Goal: Task Accomplishment & Management: Complete application form

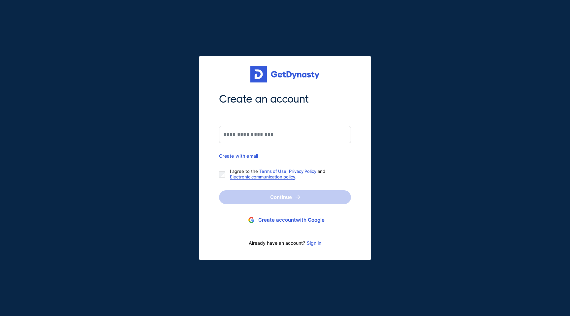
click at [315, 245] on link "Sign in" at bounding box center [314, 242] width 15 height 5
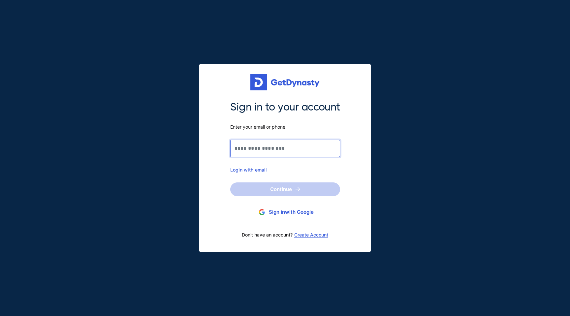
click at [275, 146] on input "Sign in to your account Enter your email or phone." at bounding box center [285, 148] width 110 height 17
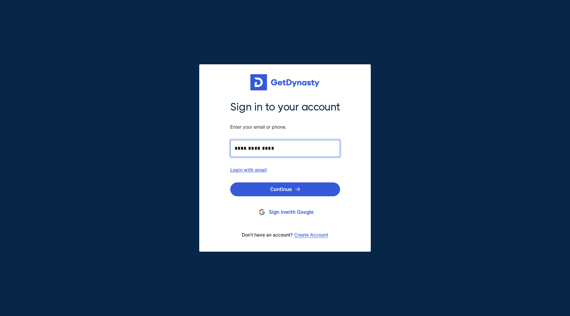
type input "**********"
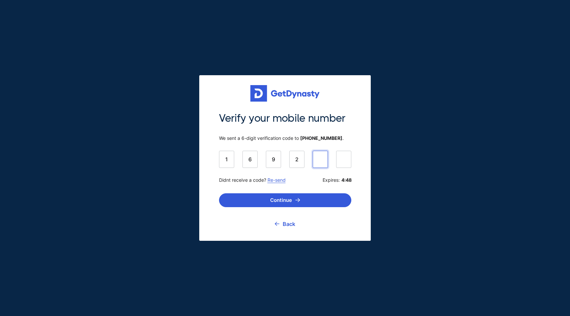
type input "******"
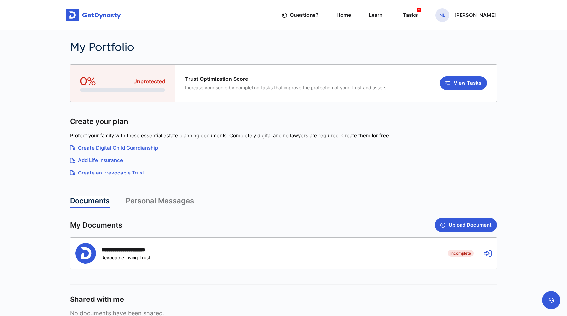
click at [126, 168] on div "Protect your family with these essential estate planning documents. Completely …" at bounding box center [283, 155] width 427 height 53
click at [126, 174] on link "Create an Irrevocable Trust" at bounding box center [283, 173] width 427 height 8
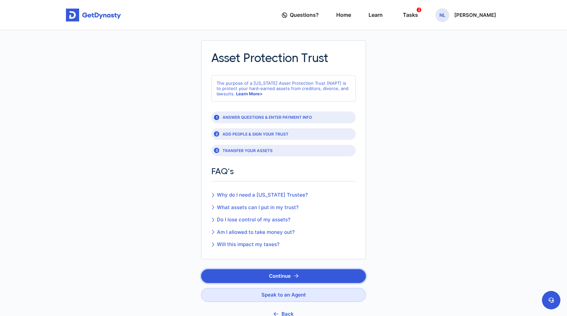
click at [294, 275] on icon "button" at bounding box center [296, 275] width 4 height 5
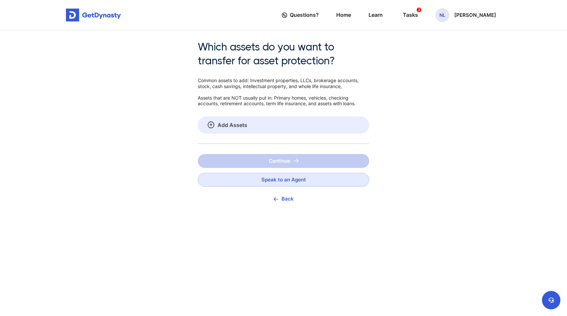
click at [264, 125] on link "Add Assets" at bounding box center [283, 124] width 171 height 17
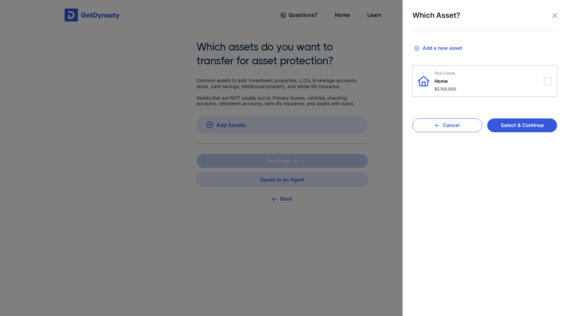
click at [451, 48] on button "Add a new asset" at bounding box center [484, 48] width 145 height 15
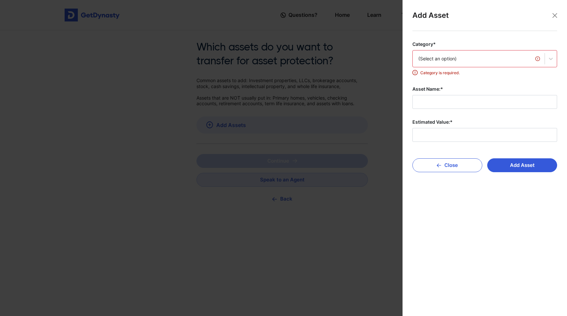
click at [463, 59] on div "(Select an option)" at bounding box center [478, 58] width 121 height 7
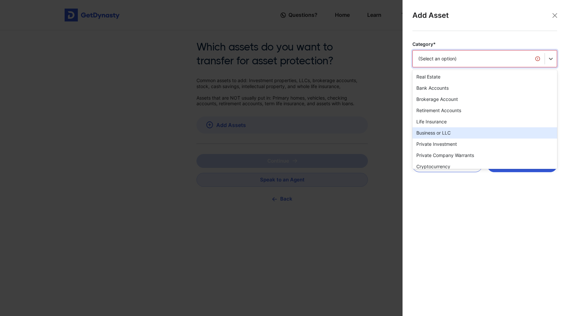
click at [446, 131] on div "Business or LLC" at bounding box center [484, 132] width 145 height 11
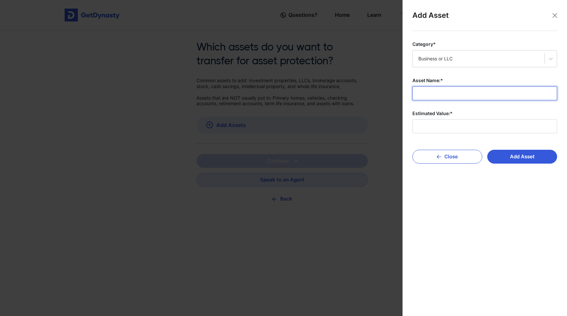
click at [446, 94] on input "Asset Name:*" at bounding box center [484, 93] width 145 height 14
click at [485, 91] on input "**********" at bounding box center [484, 93] width 145 height 14
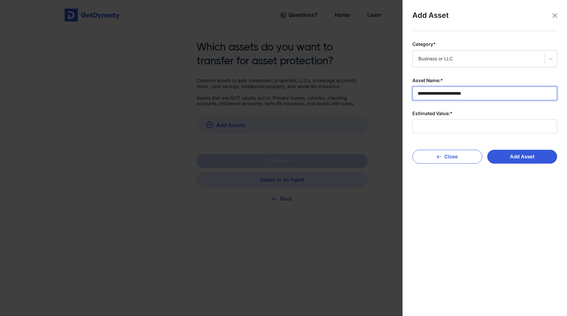
type input "**********"
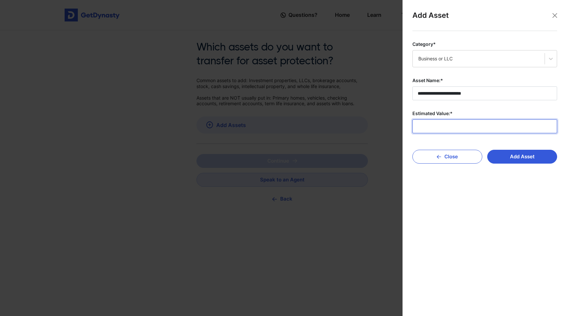
click at [472, 127] on input "Estimated Value:*" at bounding box center [484, 126] width 145 height 14
type input "**********"
click at [526, 157] on button "Add Asset" at bounding box center [522, 157] width 70 height 14
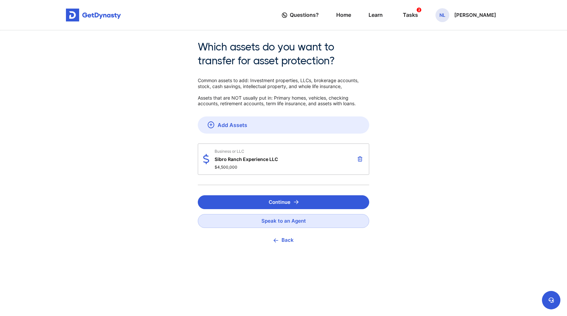
click at [252, 163] on div "Business or LLC Sibro Ranch Experience LLC $4,500,000" at bounding box center [246, 159] width 63 height 21
click at [224, 150] on span "Business or LLC" at bounding box center [246, 151] width 63 height 5
click at [361, 155] on button at bounding box center [360, 158] width 8 height 11
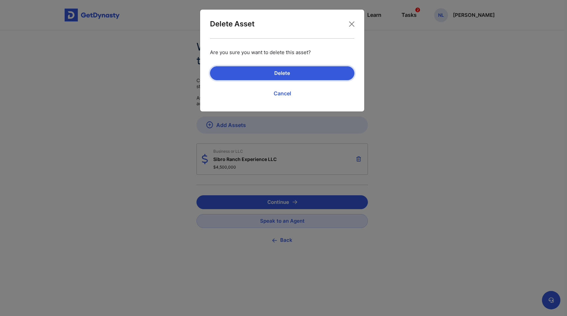
click at [309, 77] on button "Delete" at bounding box center [282, 73] width 144 height 14
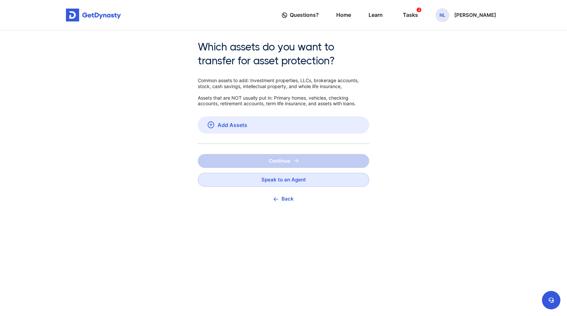
click at [274, 72] on div "Which assets do you want to transfer for asset protection? Common assets to add…" at bounding box center [283, 73] width 171 height 66
click at [243, 126] on link "Add Assets" at bounding box center [283, 124] width 171 height 17
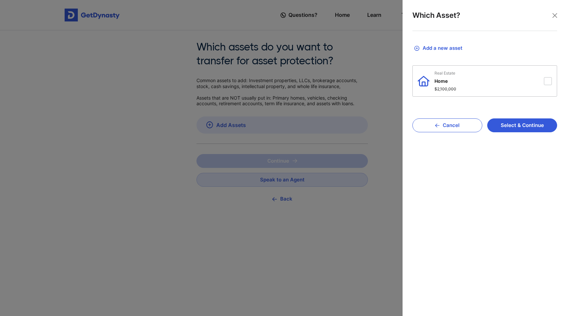
click at [452, 48] on button "Add a new asset" at bounding box center [484, 48] width 145 height 15
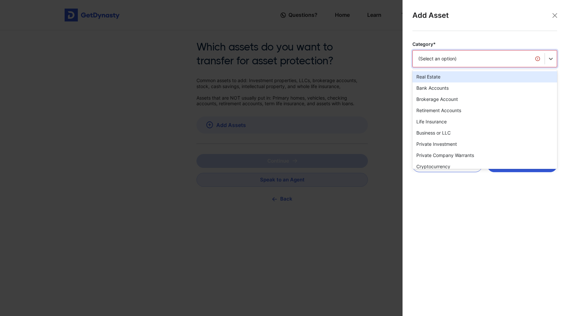
click at [449, 59] on div "(Select an option)" at bounding box center [478, 58] width 121 height 7
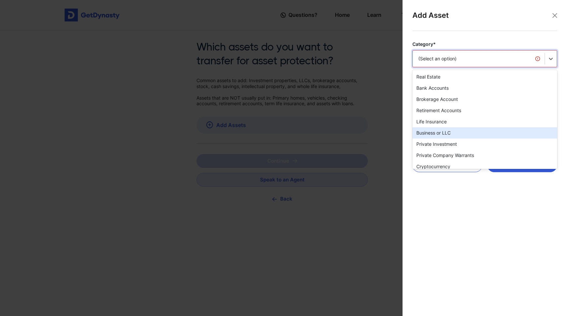
click at [453, 129] on div "Business or LLC" at bounding box center [484, 132] width 145 height 11
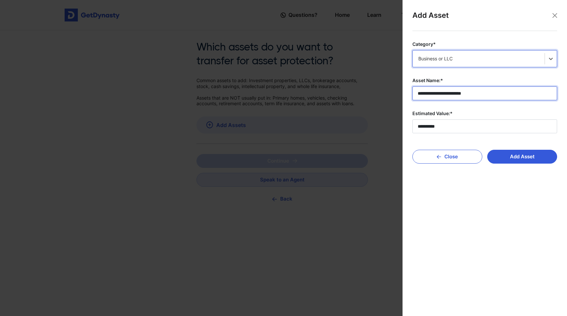
click at [440, 93] on input "**********" at bounding box center [484, 93] width 145 height 14
drag, startPoint x: 428, startPoint y: 94, endPoint x: 397, endPoint y: 91, distance: 31.5
click at [398, 92] on body "**********" at bounding box center [283, 158] width 567 height 316
type input "**********"
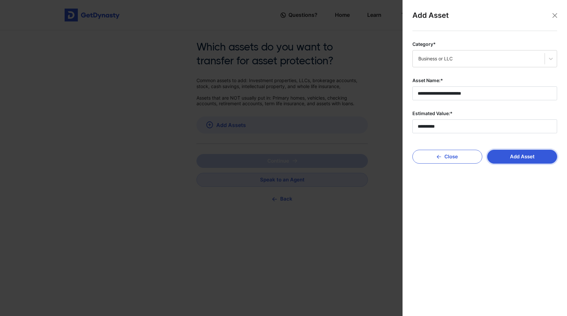
click at [531, 158] on button "Add Asset" at bounding box center [522, 157] width 70 height 14
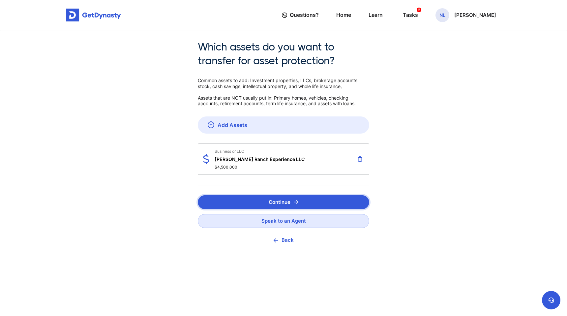
click at [286, 198] on button "Continue" at bounding box center [283, 202] width 171 height 14
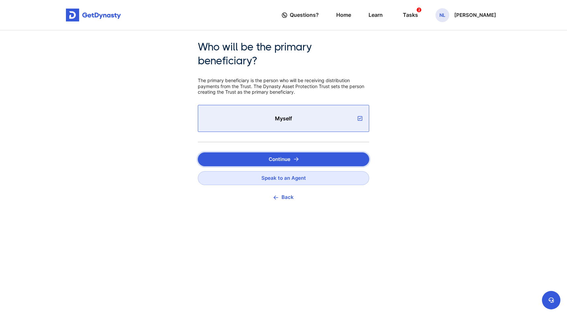
click at [294, 161] on img "submit" at bounding box center [296, 159] width 5 height 4
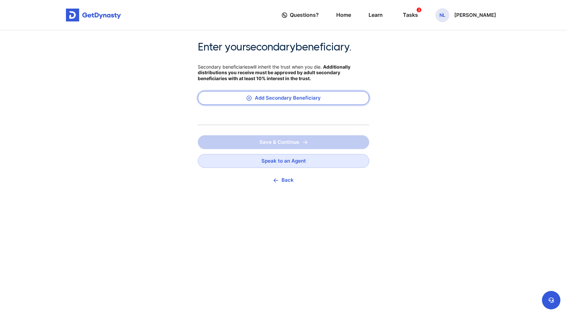
click at [337, 101] on button "Add Secondary Beneficiary" at bounding box center [283, 98] width 171 height 14
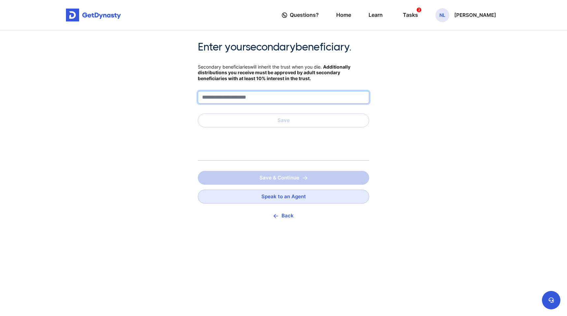
click at [331, 100] on input "text" at bounding box center [283, 97] width 171 height 13
type input "**********"
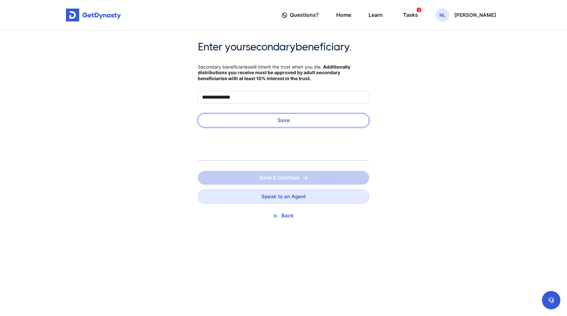
click at [332, 119] on button "Save" at bounding box center [283, 120] width 171 height 14
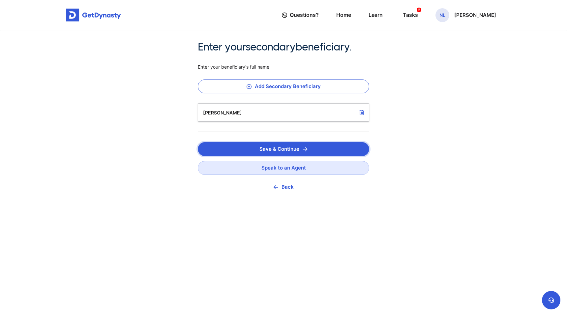
click at [297, 148] on button "Save & Continue" at bounding box center [283, 149] width 171 height 14
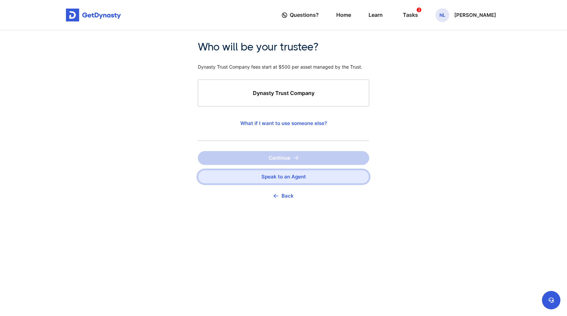
click at [238, 174] on link "Speak to an Agent" at bounding box center [283, 177] width 171 height 14
click at [268, 175] on link "Speak to an Agent" at bounding box center [283, 177] width 171 height 14
click at [417, 99] on div "Who will be your trustee? Dynasty Trust Company fees start at $500 per asset ma…" at bounding box center [283, 188] width 567 height 316
click at [334, 91] on span "Dynasty Trust Company" at bounding box center [283, 93] width 151 height 7
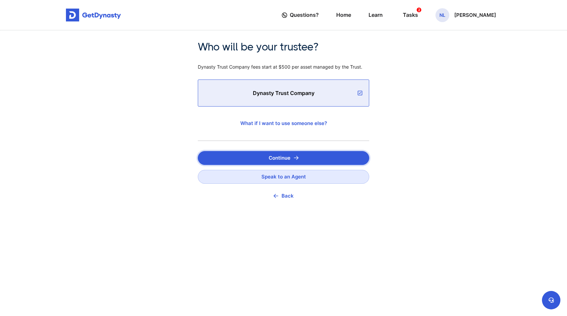
click at [309, 158] on button "Continue" at bounding box center [283, 158] width 171 height 14
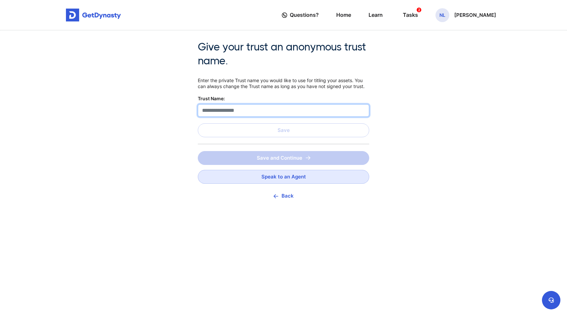
click at [238, 111] on input "text" at bounding box center [283, 110] width 171 height 13
click at [210, 111] on input "text" at bounding box center [283, 110] width 171 height 13
click at [219, 112] on input "text" at bounding box center [283, 110] width 171 height 13
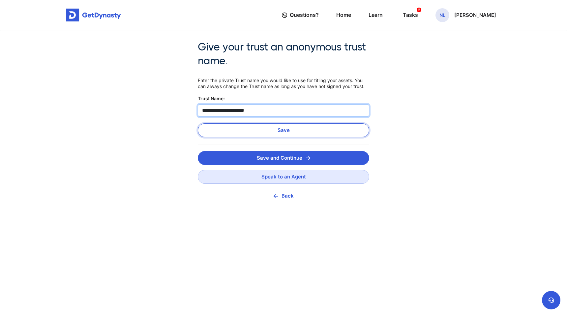
type input "**********"
click at [269, 131] on button "Save" at bounding box center [283, 130] width 171 height 14
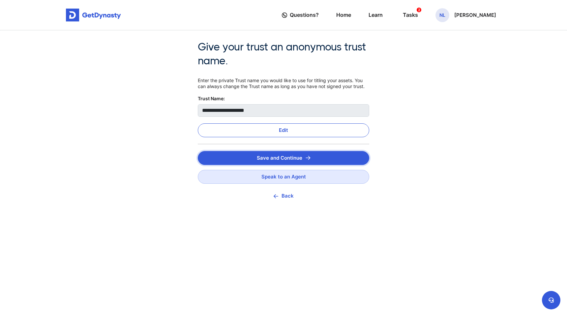
click at [284, 157] on button "Save and Continue" at bounding box center [283, 158] width 171 height 14
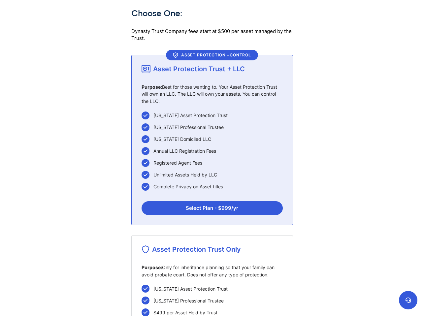
scroll to position [37, 0]
click at [222, 202] on button "Select Plan - $ 999 /yr" at bounding box center [211, 208] width 141 height 14
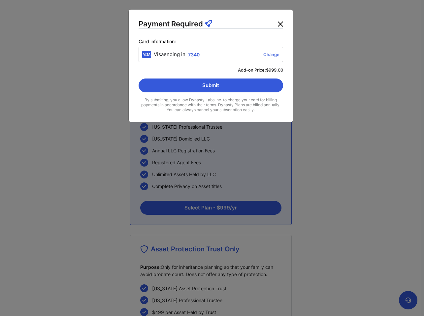
click at [280, 22] on button "Close" at bounding box center [280, 24] width 11 height 11
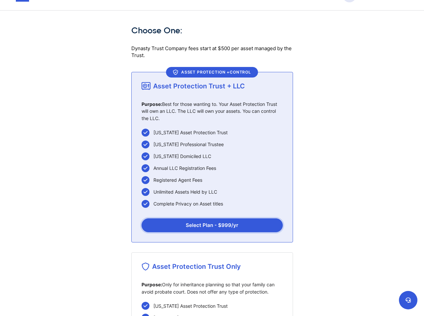
scroll to position [19, 0]
